Goal: Information Seeking & Learning: Learn about a topic

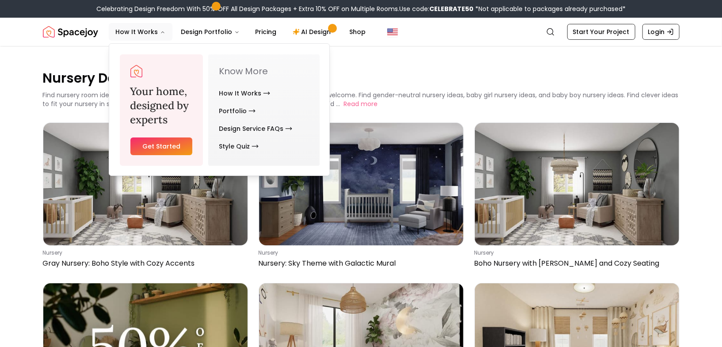
click at [71, 27] on img "Spacejoy" at bounding box center [70, 32] width 55 height 18
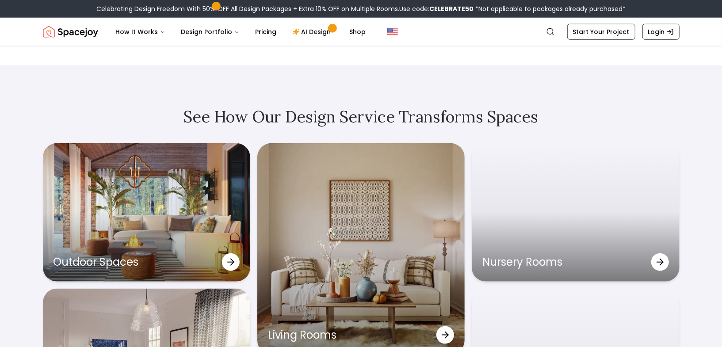
scroll to position [2712, 0]
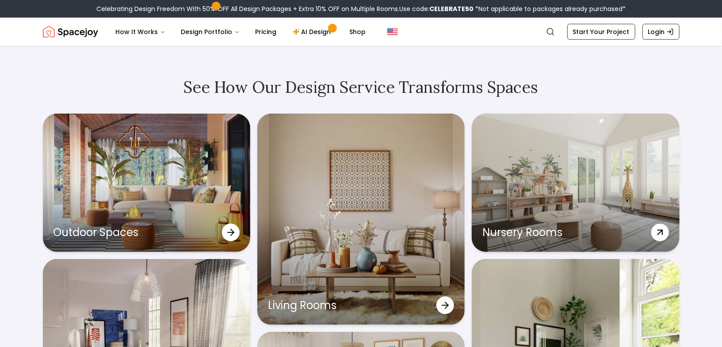
click at [547, 153] on div "Nursery Rooms" at bounding box center [575, 183] width 207 height 138
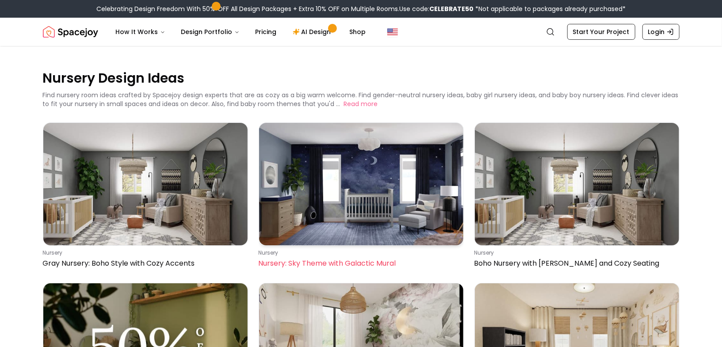
click at [376, 160] on img at bounding box center [361, 184] width 204 height 122
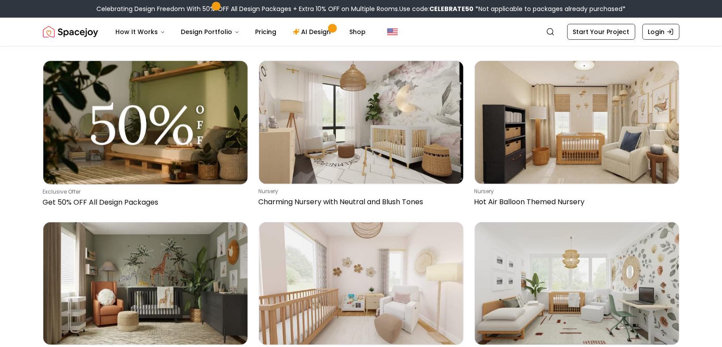
scroll to position [253, 0]
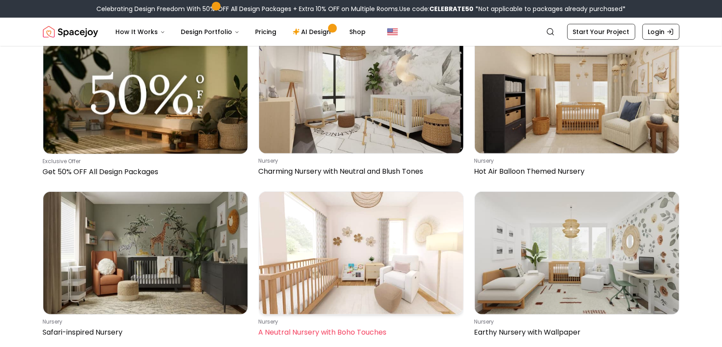
click at [371, 256] on img at bounding box center [361, 253] width 204 height 122
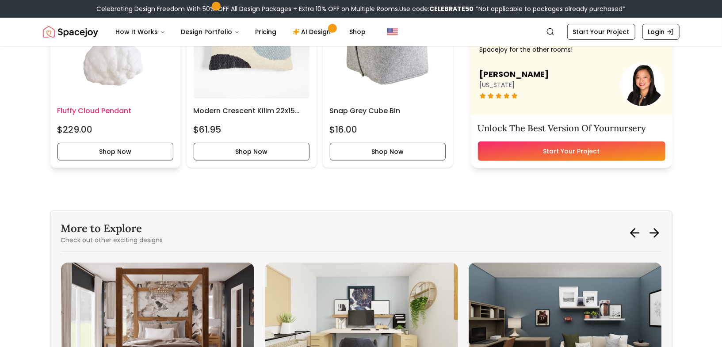
scroll to position [2391, 0]
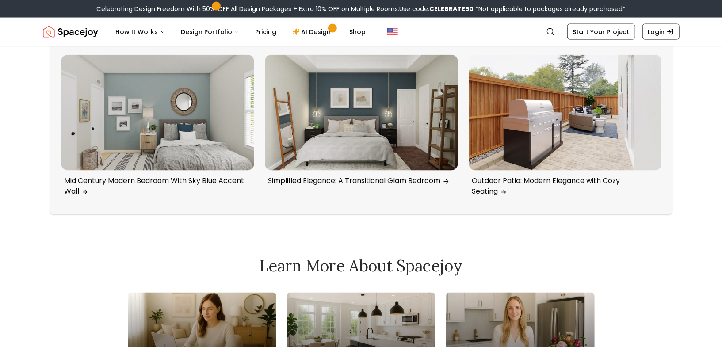
scroll to position [3026, 0]
